Goal: Task Accomplishment & Management: Use online tool/utility

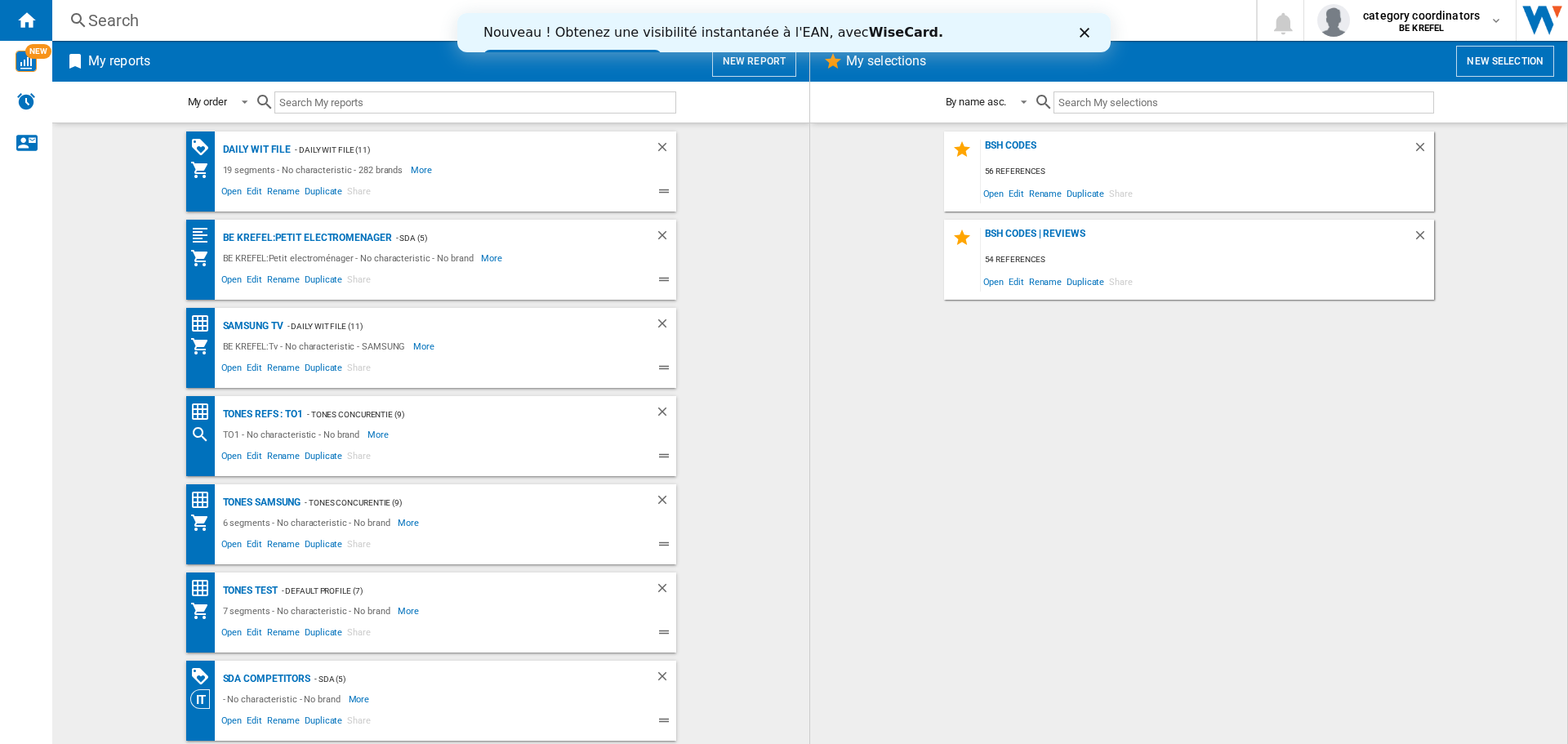
click at [1094, 29] on div "Fermer" at bounding box center [1088, 32] width 16 height 10
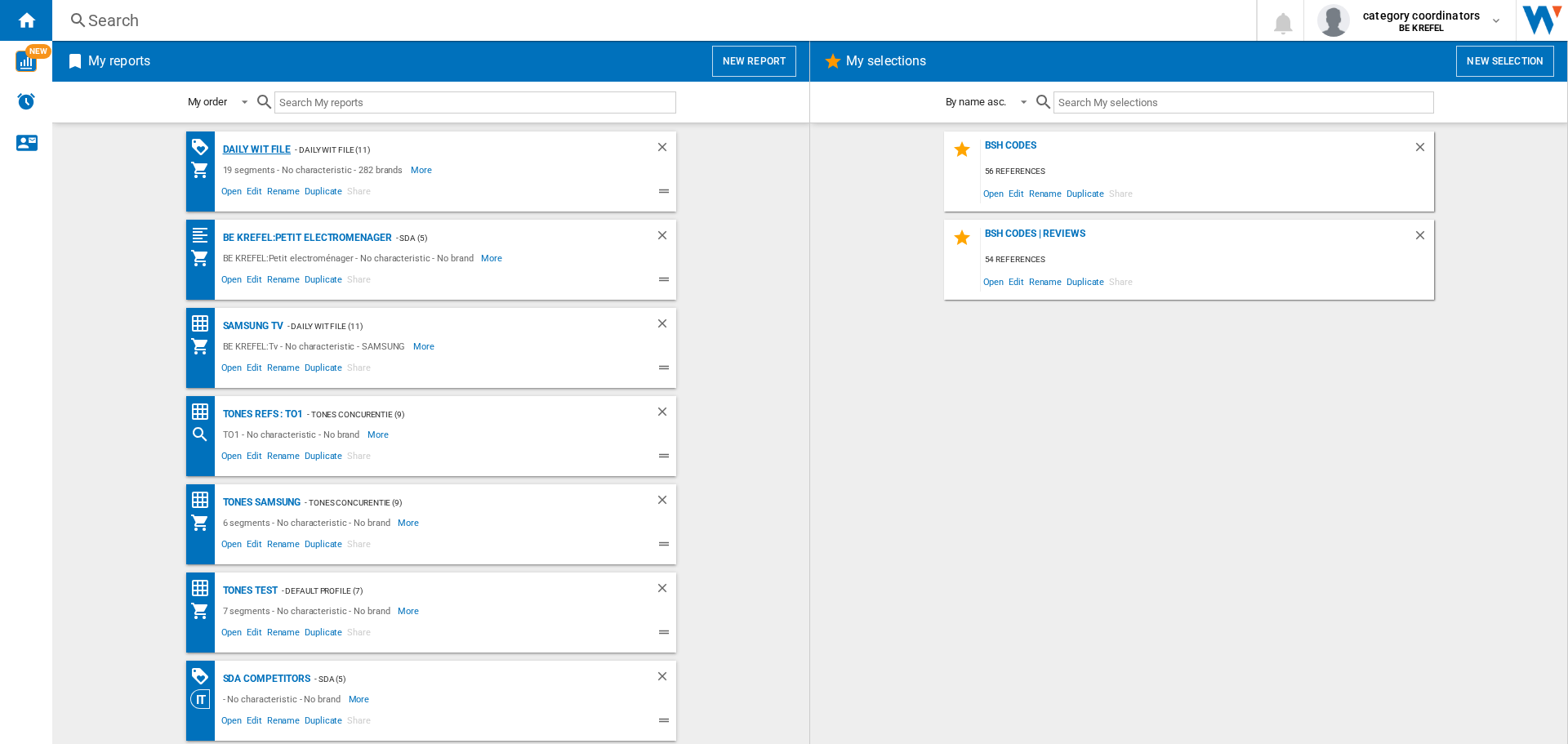
click at [245, 152] on div "Daily WIT file" at bounding box center [255, 149] width 73 height 21
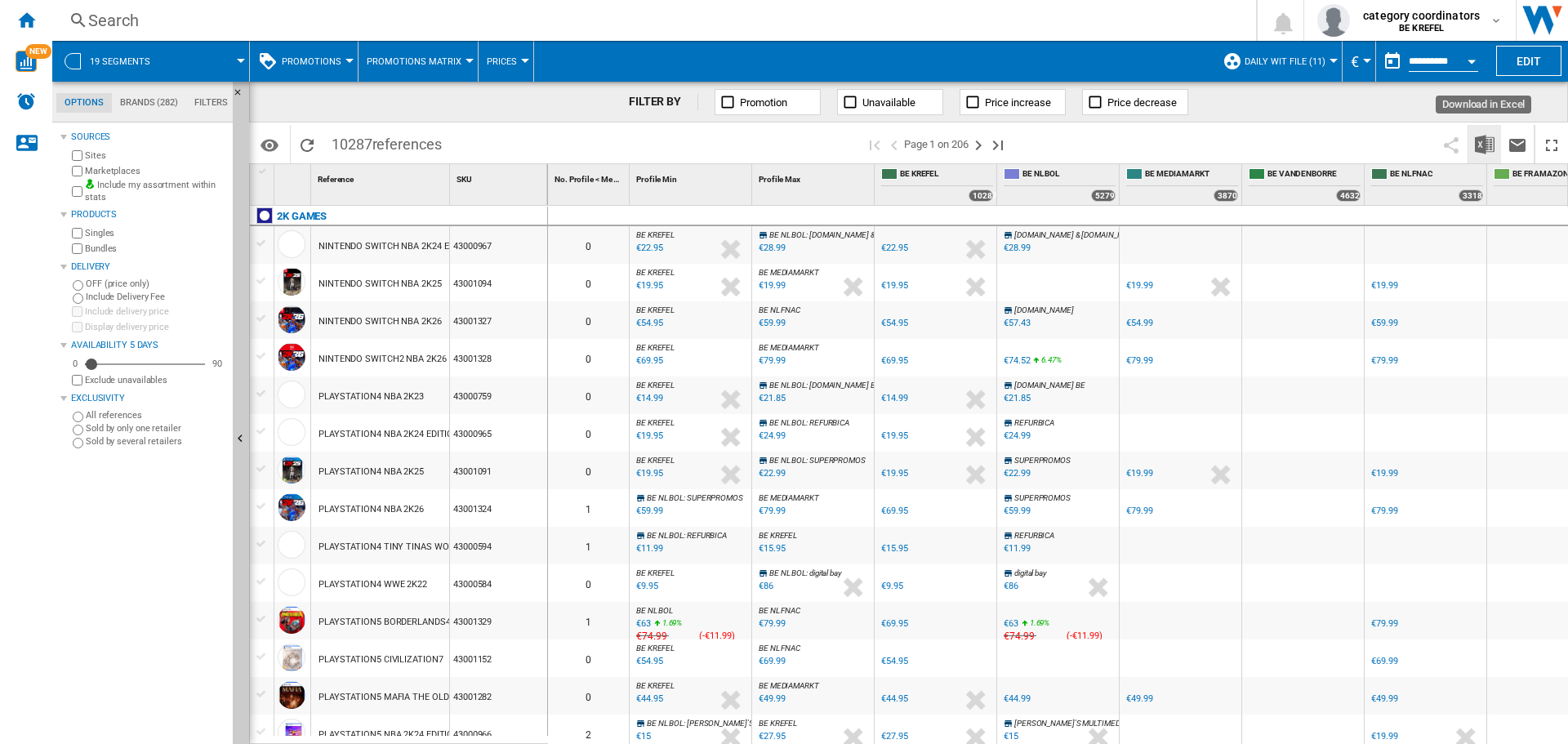
click at [1492, 139] on img "Download in Excel" at bounding box center [1484, 145] width 20 height 20
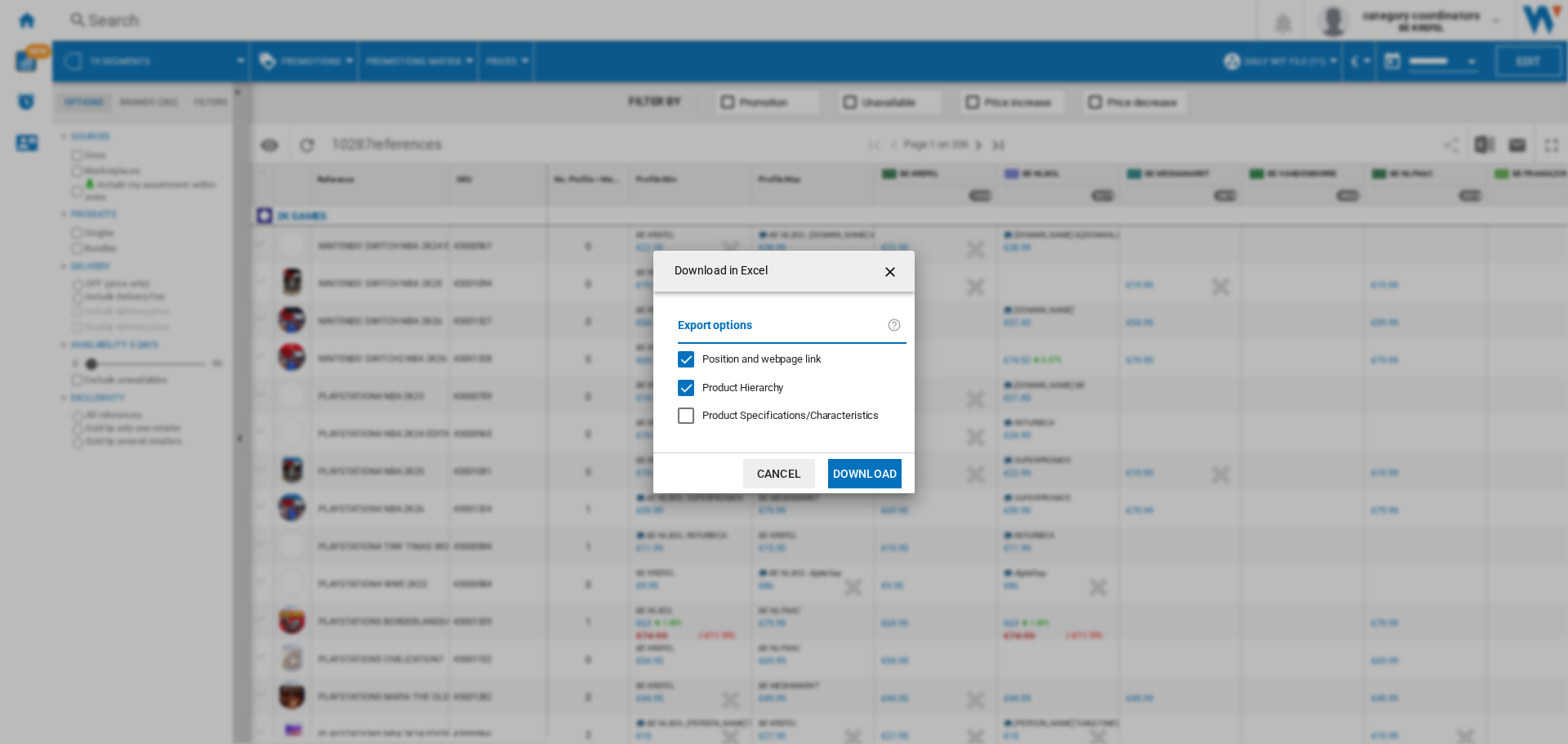
click at [885, 478] on button "Download" at bounding box center [865, 474] width 74 height 30
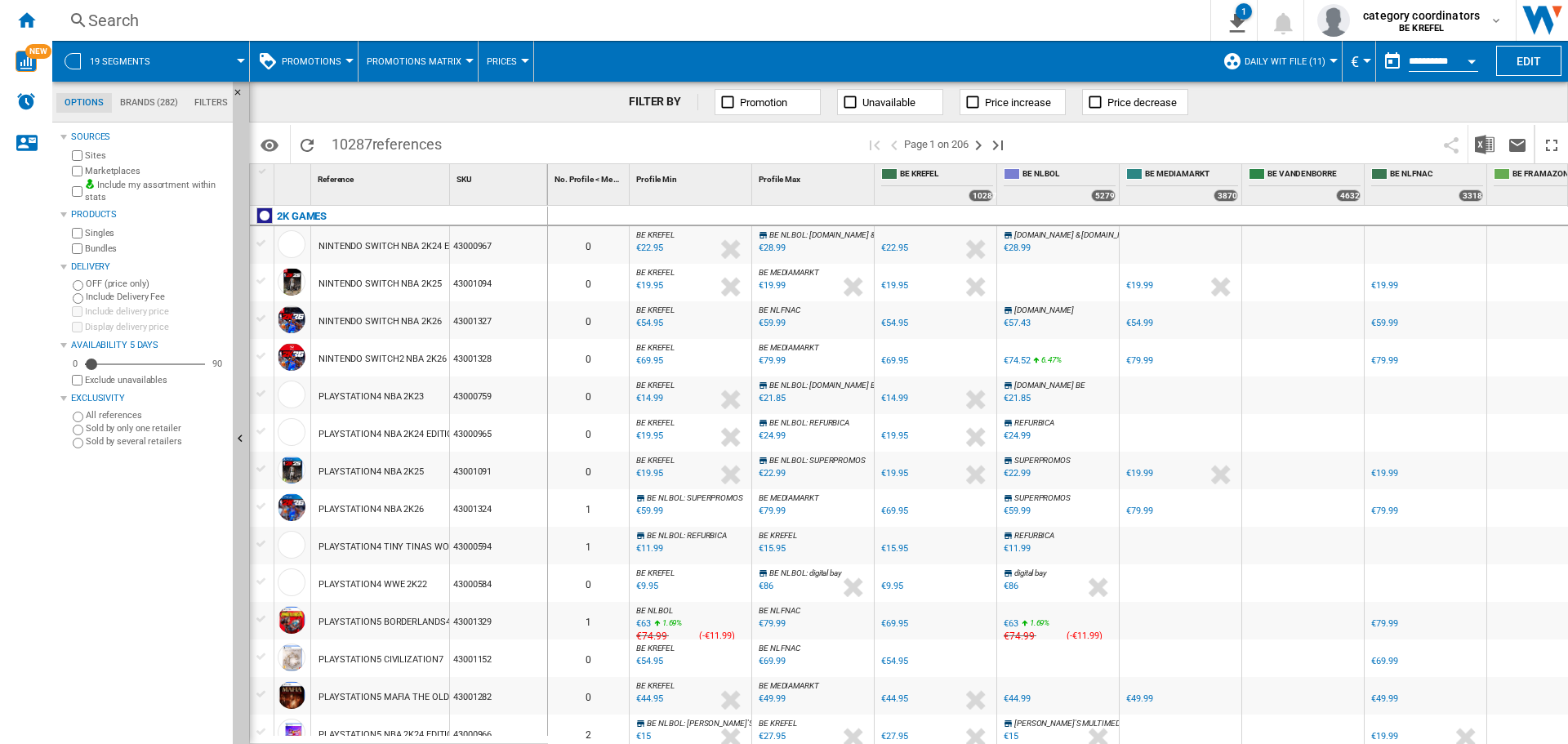
click at [307, 64] on span "Promotions" at bounding box center [312, 62] width 59 height 11
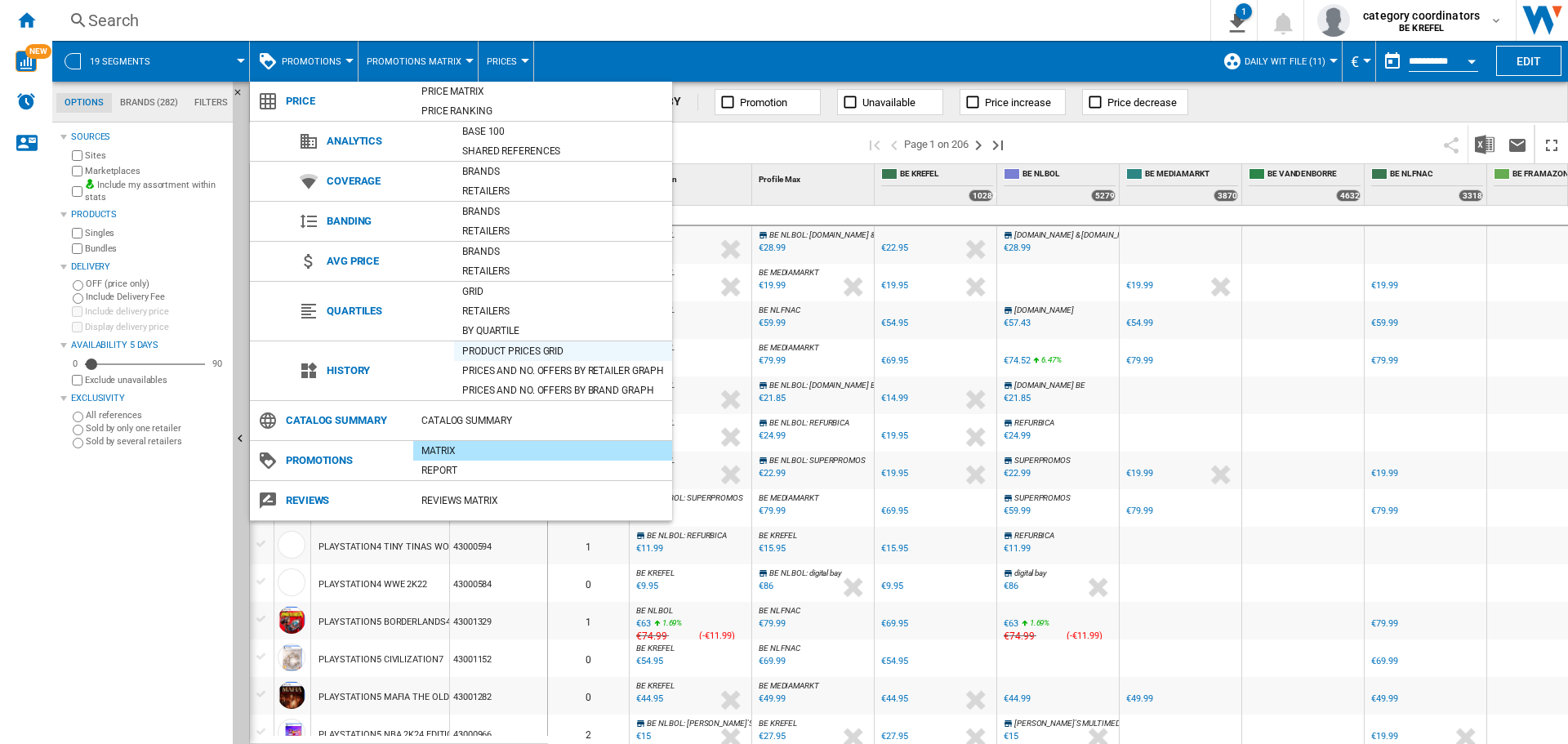
click at [532, 352] on div "Product prices grid" at bounding box center [563, 351] width 218 height 16
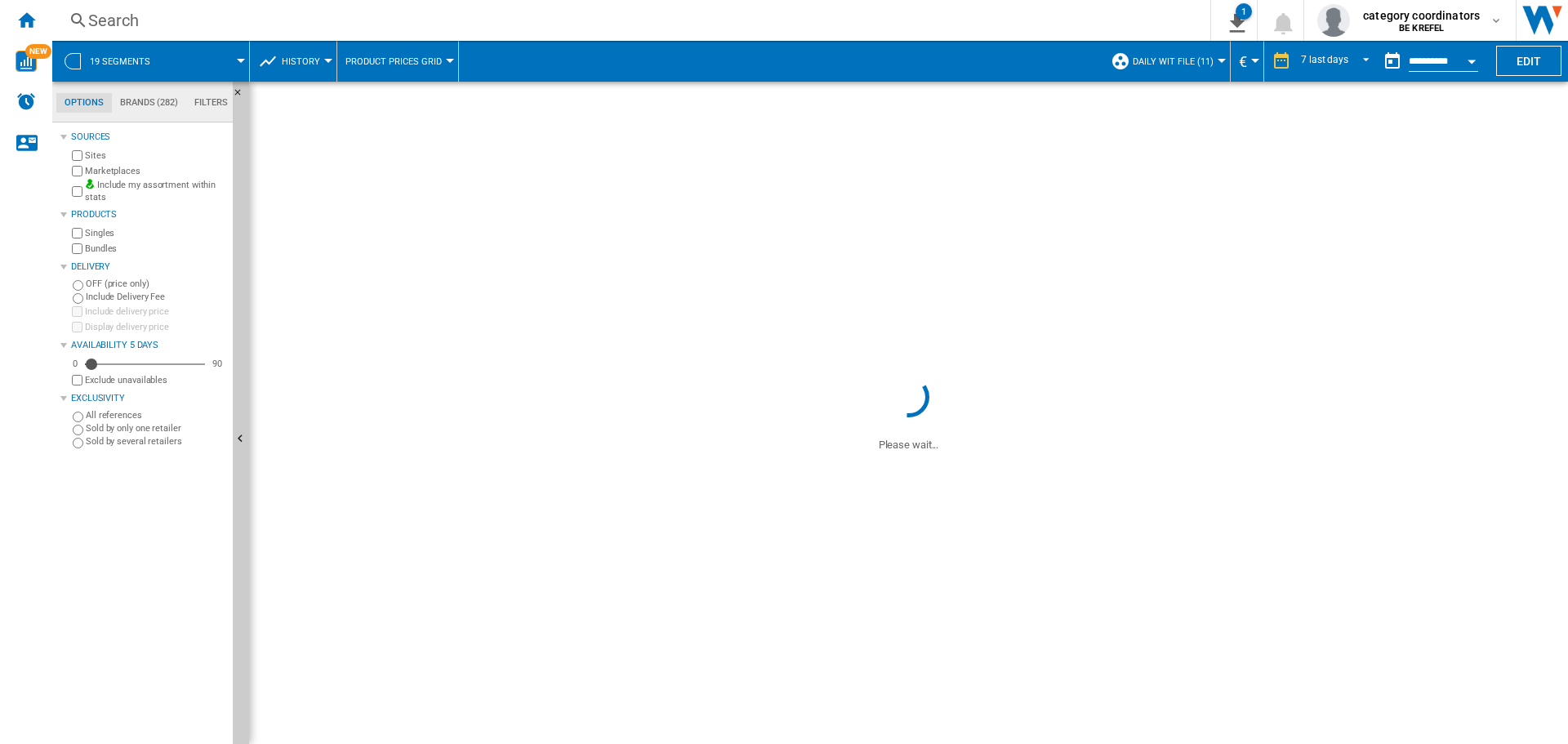
click at [164, 13] on div "Search" at bounding box center [628, 20] width 1080 height 22
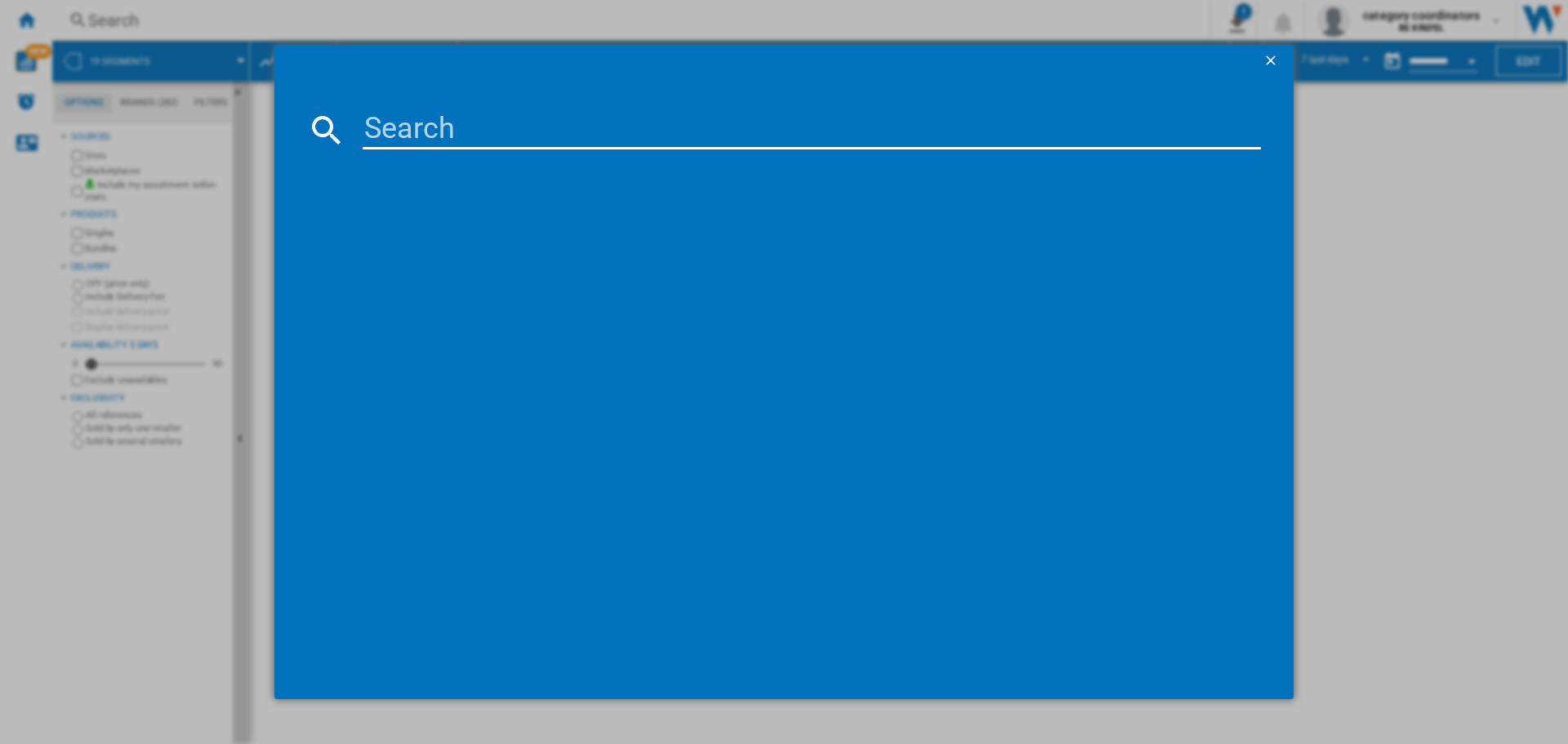
click at [500, 128] on input at bounding box center [812, 130] width 899 height 40
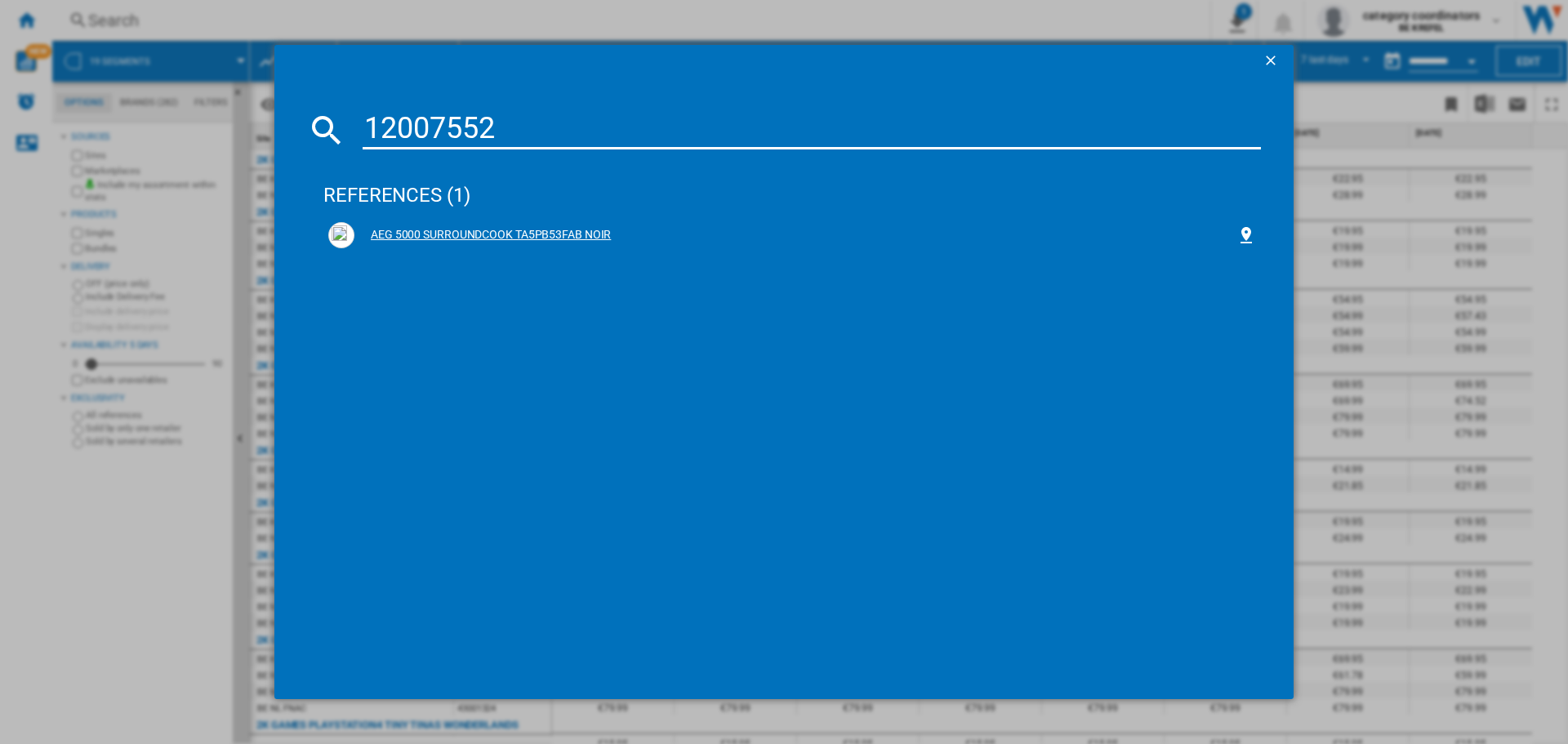
type input "12007552"
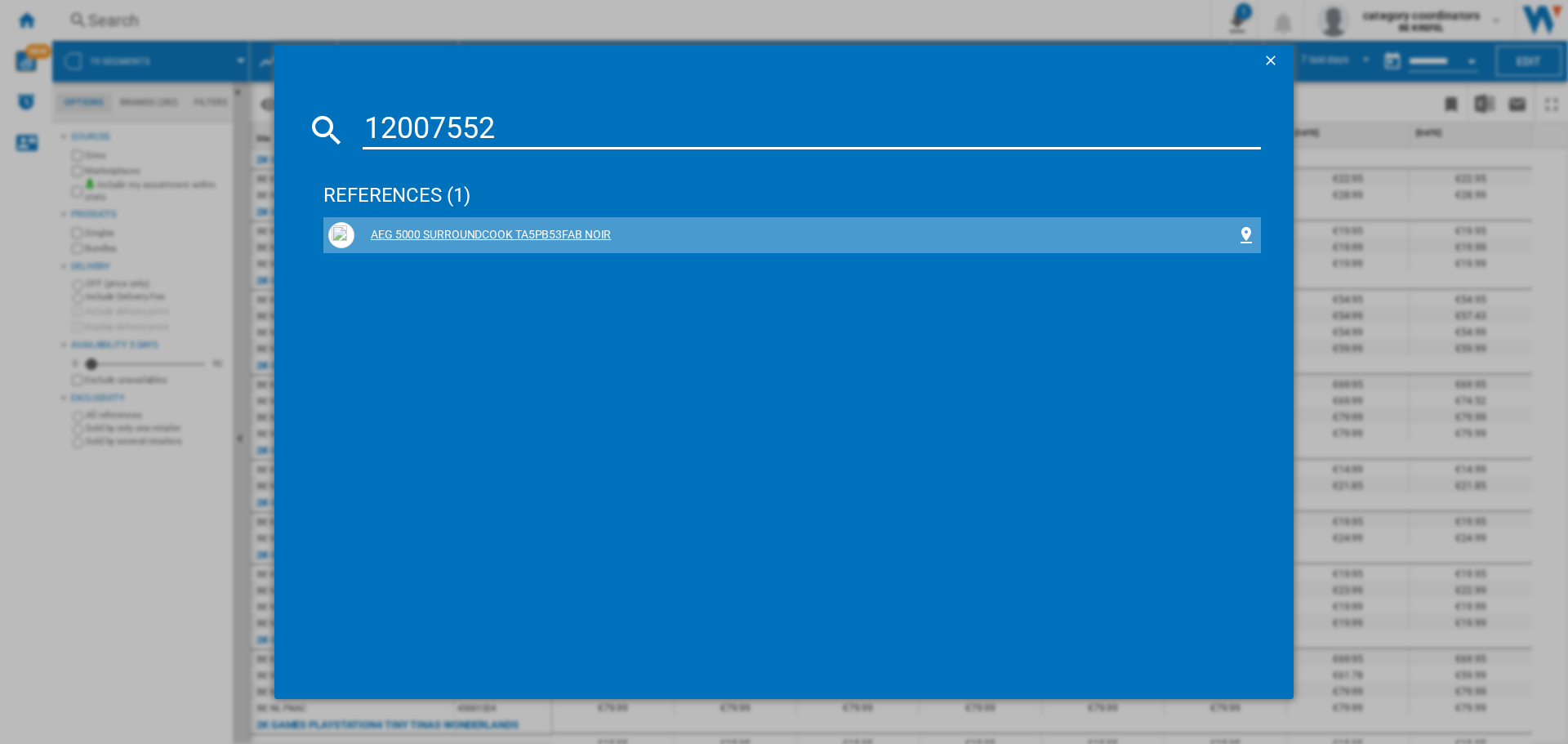
click at [516, 233] on div "AEG 5000 SURROUNDCOOK TA5PB53FAB NOIR" at bounding box center [795, 235] width 882 height 16
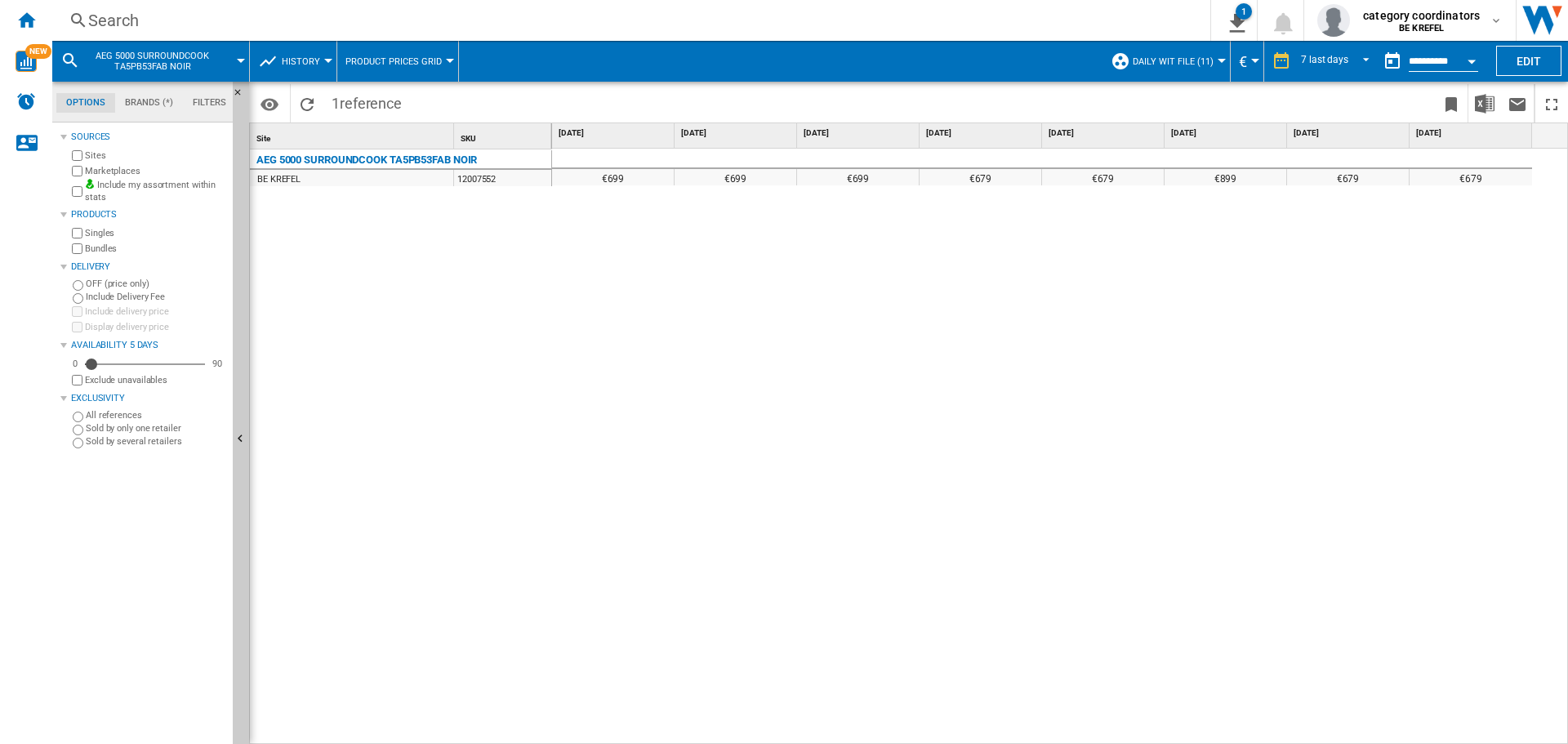
click at [640, 654] on div "€699 €699 €699 €679 €679 €899 €679 €679" at bounding box center [1060, 446] width 1017 height 596
